Goal: Task Accomplishment & Management: Manage account settings

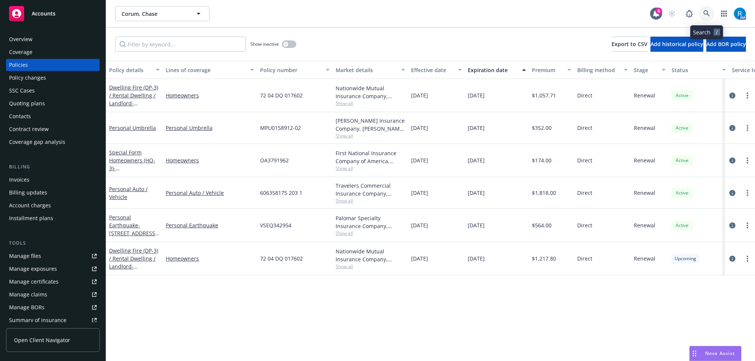
click at [710, 11] on link at bounding box center [706, 13] width 15 height 15
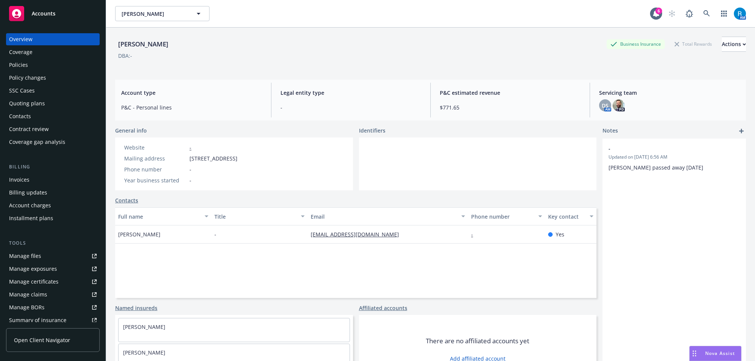
click at [28, 63] on div "Policies" at bounding box center [53, 65] width 88 height 12
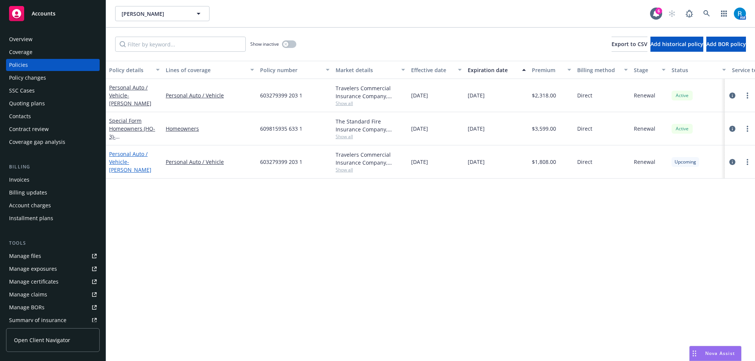
click at [131, 161] on span "- [PERSON_NAME]" at bounding box center [130, 165] width 42 height 15
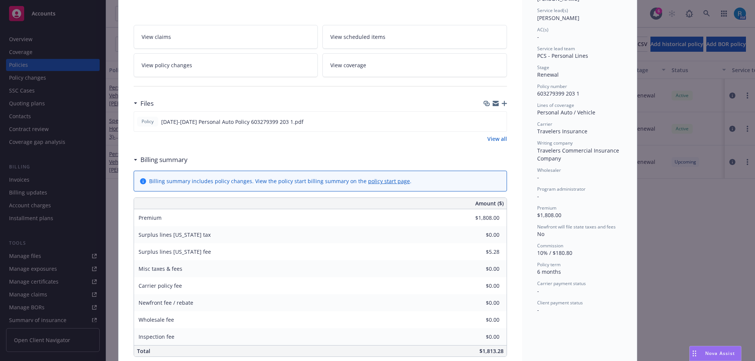
scroll to position [25, 0]
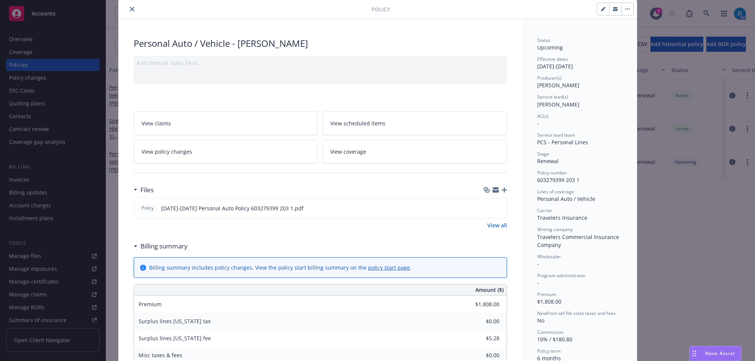
click at [346, 129] on link "View scheduled items" at bounding box center [414, 123] width 184 height 24
click at [359, 129] on link "View scheduled items" at bounding box center [414, 123] width 184 height 24
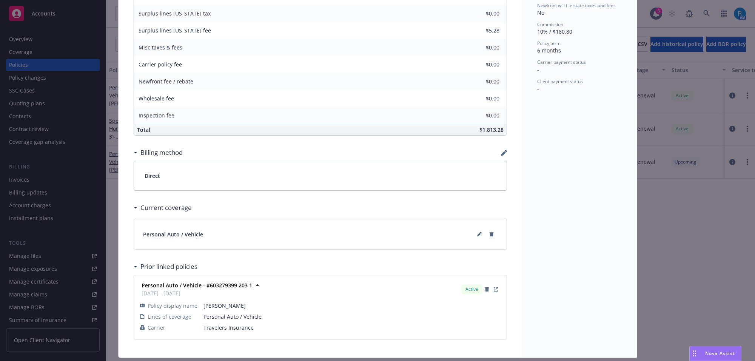
scroll to position [355, 0]
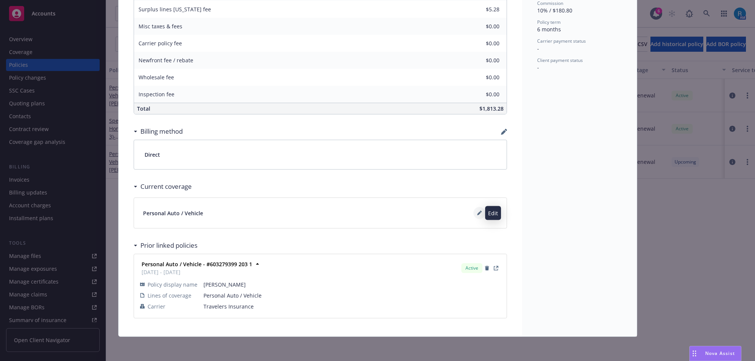
click at [473, 212] on button at bounding box center [479, 213] width 12 height 12
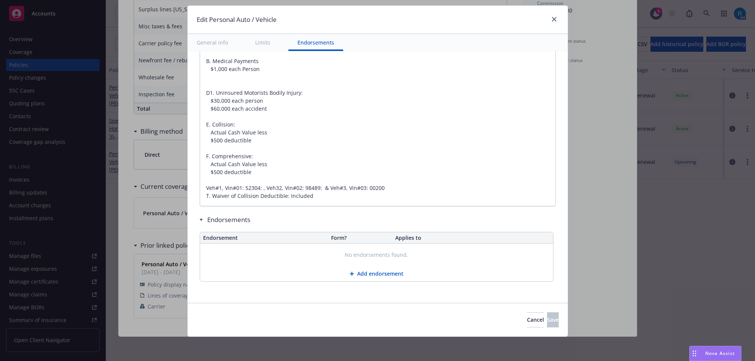
scroll to position [578, 0]
drag, startPoint x: 316, startPoint y: 187, endPoint x: 389, endPoint y: 187, distance: 72.8
click at [389, 187] on textarea "A. Bodily Injury $30,000 each person $60,000 each accident B. Property Damage $…" at bounding box center [378, 100] width 356 height 211
type textarea "x"
type textarea "A. Bodily Injury $30,000 each person $60,000 each accident B. Property Damage $…"
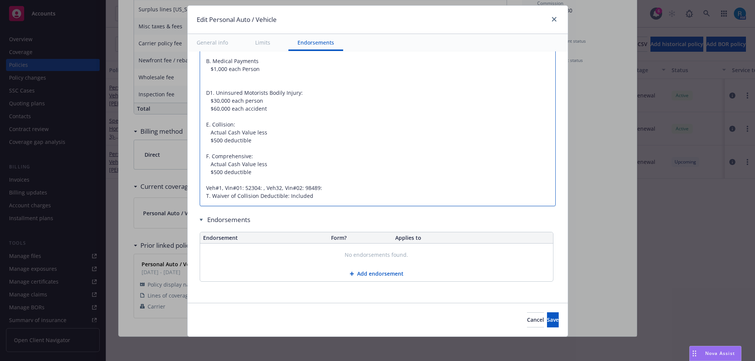
type textarea "x"
type textarea "A. Bodily Injury $30,000 each person $60,000 each accident B. Property Damage $…"
drag, startPoint x: 534, startPoint y: 319, endPoint x: 486, endPoint y: 318, distance: 47.9
click at [547, 319] on span "Save" at bounding box center [553, 319] width 12 height 7
type textarea "x"
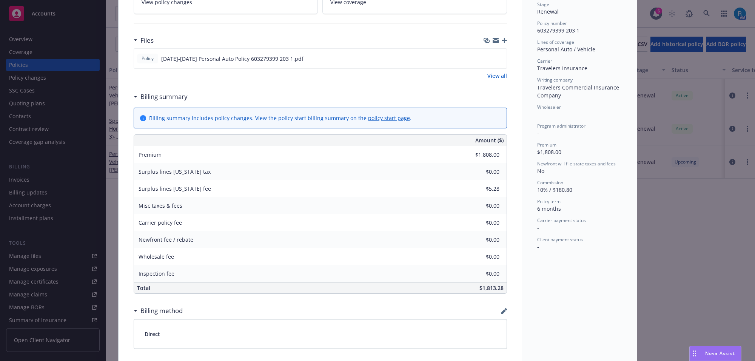
scroll to position [0, 0]
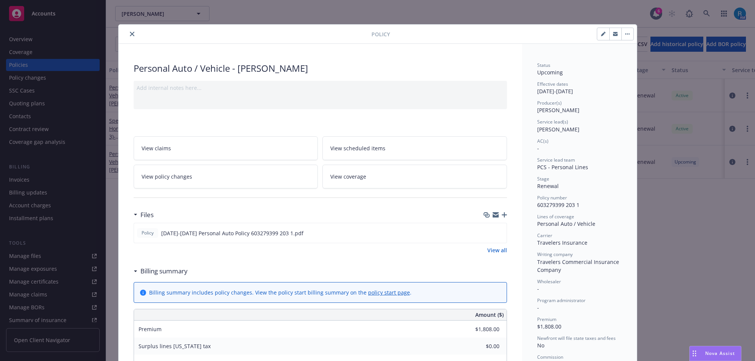
click at [129, 31] on button "close" at bounding box center [132, 33] width 9 height 9
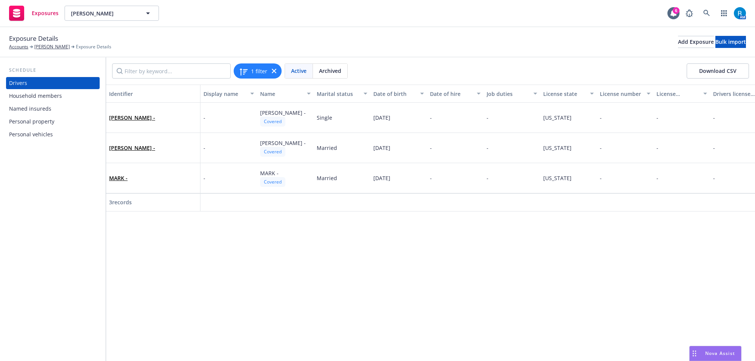
click at [36, 133] on div "Personal vehicles" at bounding box center [31, 134] width 44 height 12
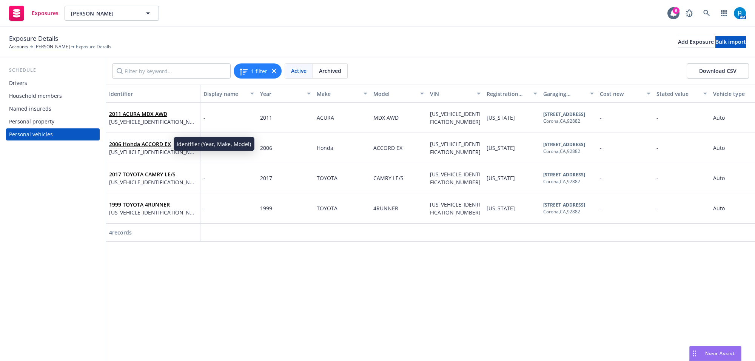
click at [159, 142] on link "2006 Honda ACCORD EX" at bounding box center [140, 143] width 62 height 7
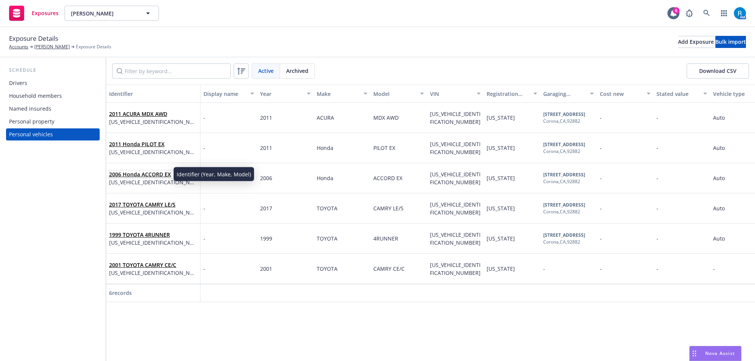
click at [143, 173] on link "2006 Honda ACCORD EX" at bounding box center [140, 174] width 62 height 7
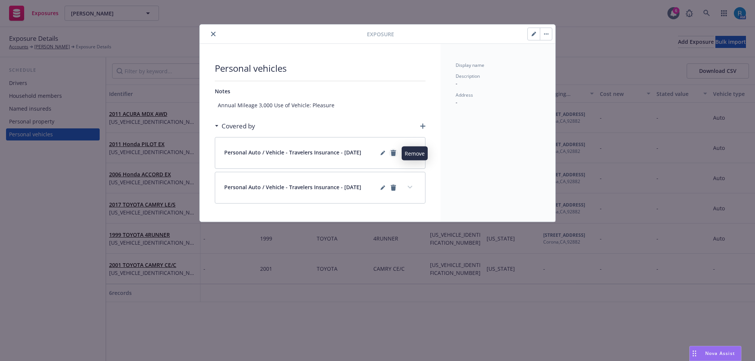
click at [393, 151] on icon "remove" at bounding box center [392, 153] width 5 height 6
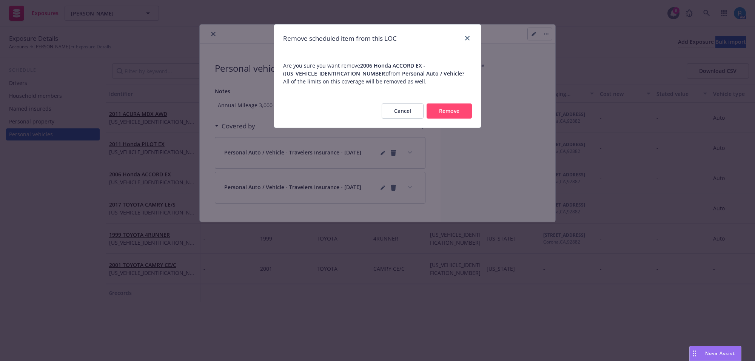
click at [445, 111] on button "Remove" at bounding box center [448, 110] width 45 height 15
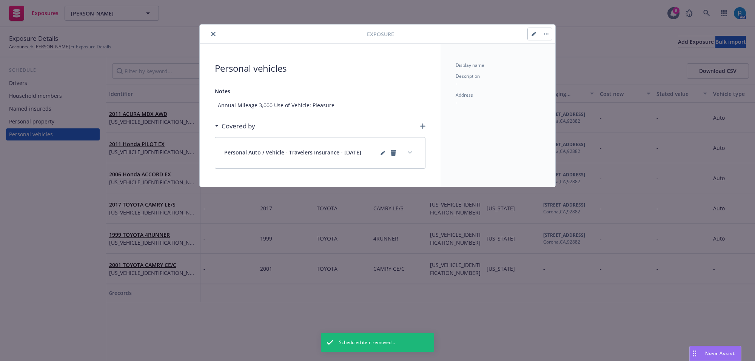
drag, startPoint x: 214, startPoint y: 33, endPoint x: 211, endPoint y: 36, distance: 4.3
click at [214, 33] on icon "close" at bounding box center [213, 34] width 5 height 5
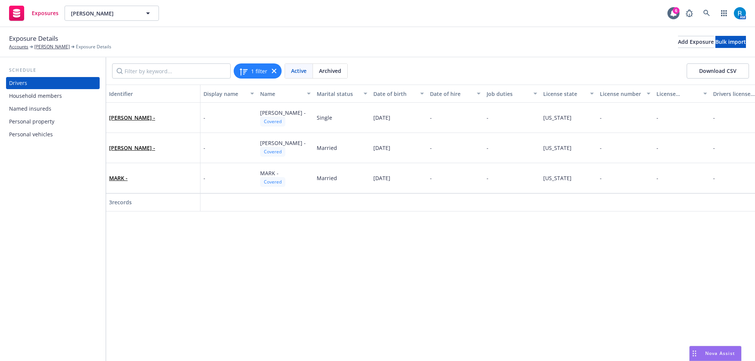
click at [32, 128] on div "Personal vehicles" at bounding box center [31, 134] width 44 height 12
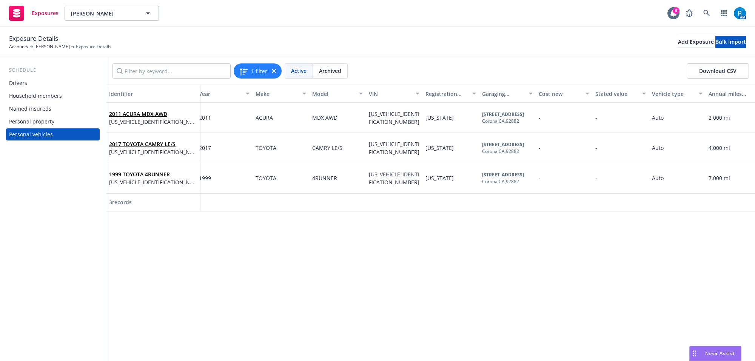
scroll to position [0, 75]
